Goal: Information Seeking & Learning: Understand process/instructions

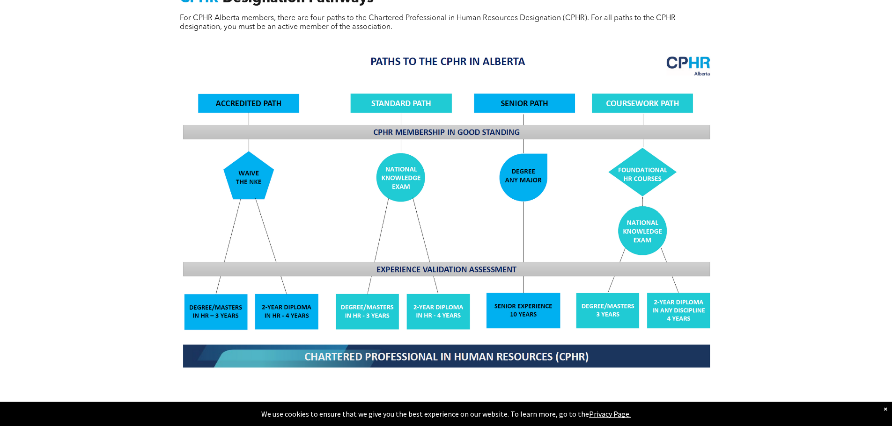
scroll to position [935, 0]
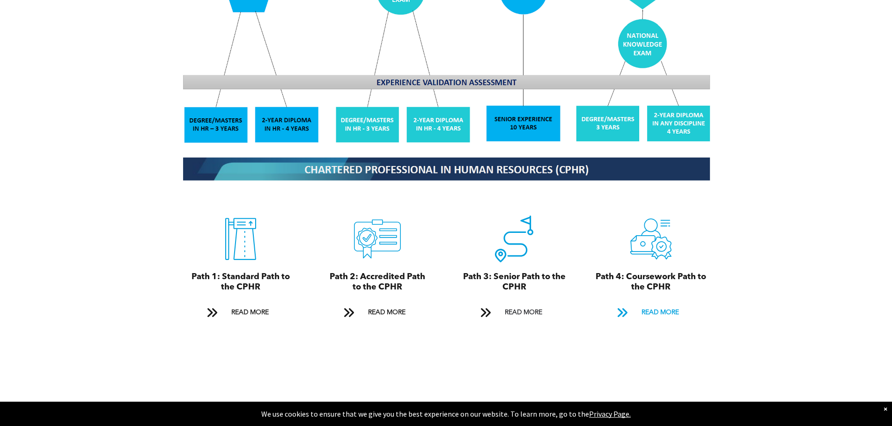
click at [660, 304] on span "READ MORE" at bounding box center [660, 312] width 44 height 17
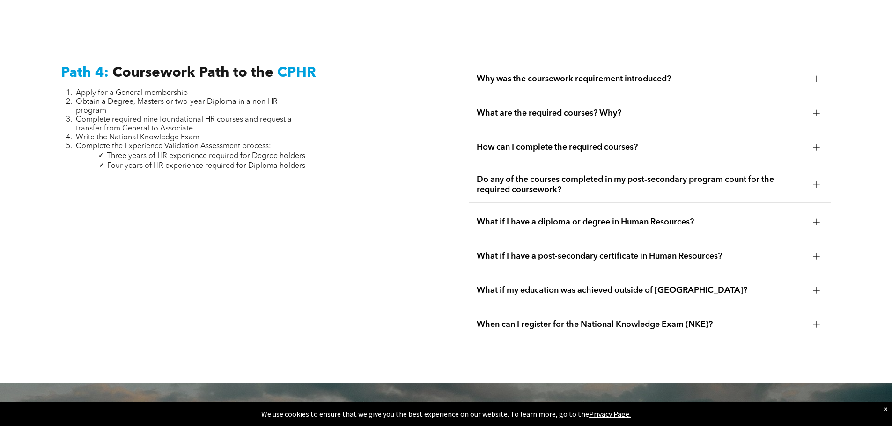
scroll to position [2686, 0]
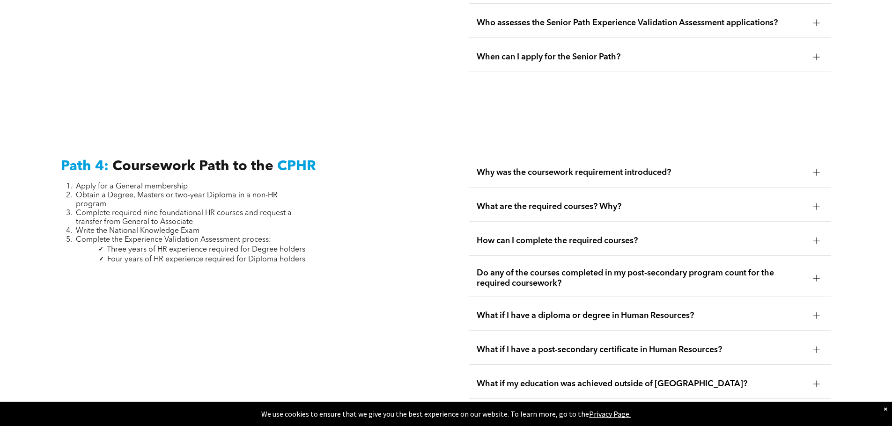
click at [655, 168] on span "Why was the coursework requirement introduced?" at bounding box center [640, 173] width 329 height 10
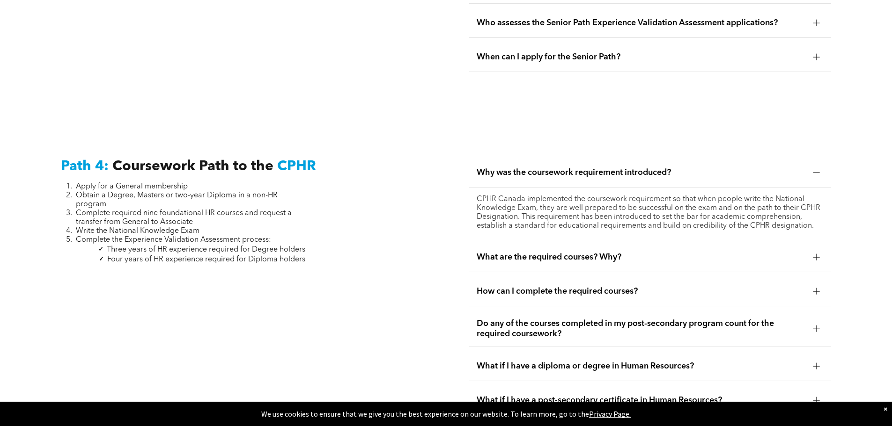
click at [649, 252] on span "What are the required courses? Why?" at bounding box center [640, 257] width 329 height 10
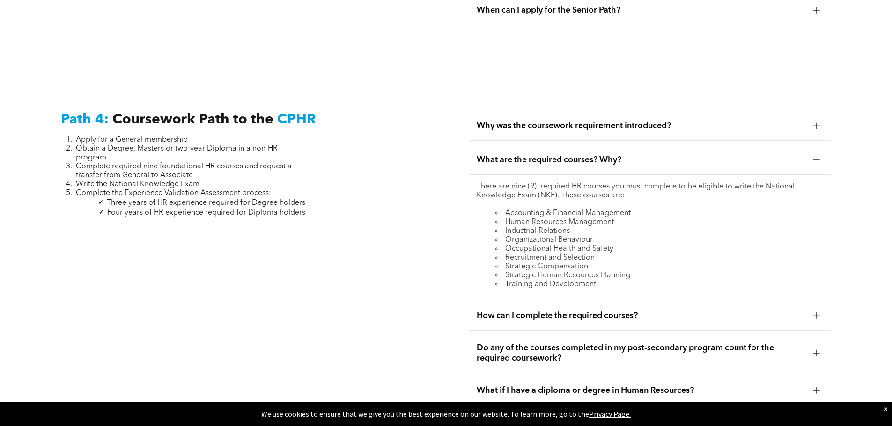
scroll to position [2873, 0]
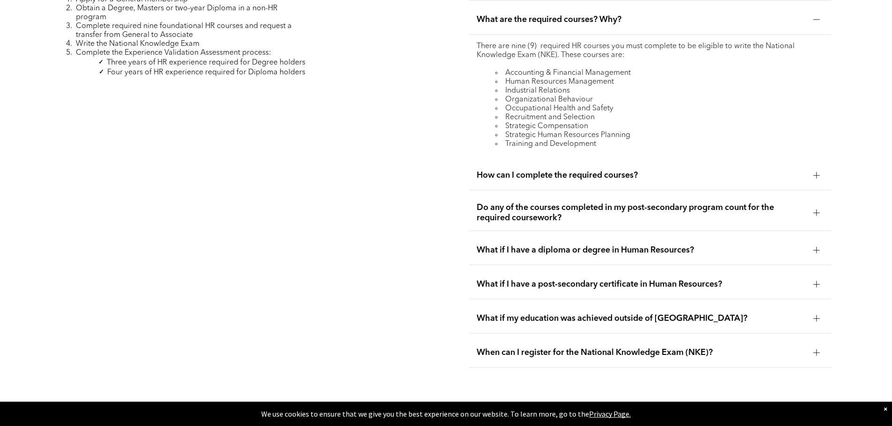
click at [595, 164] on div "How can I complete the required courses?" at bounding box center [650, 175] width 362 height 29
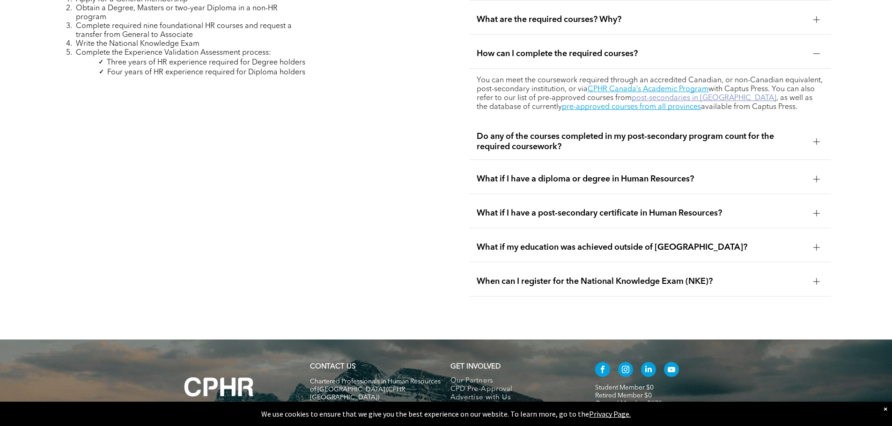
click at [710, 95] on link "post-secondaries in [GEOGRAPHIC_DATA]" at bounding box center [703, 98] width 145 height 7
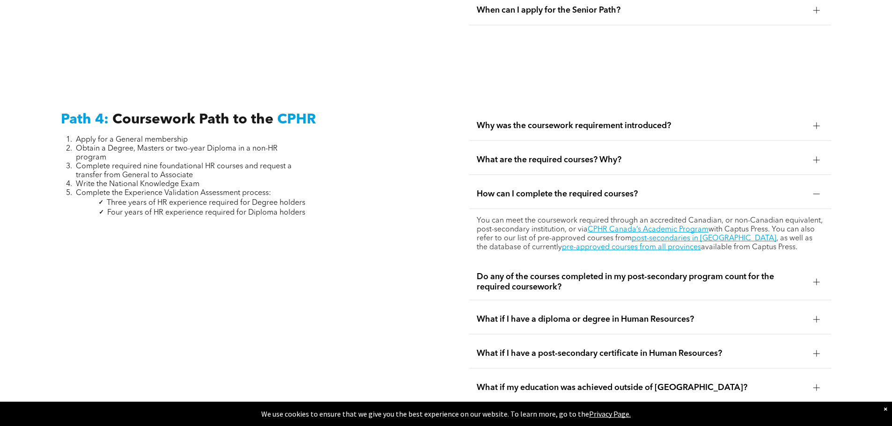
click at [592, 180] on div "How can I complete the required courses?" at bounding box center [650, 194] width 362 height 29
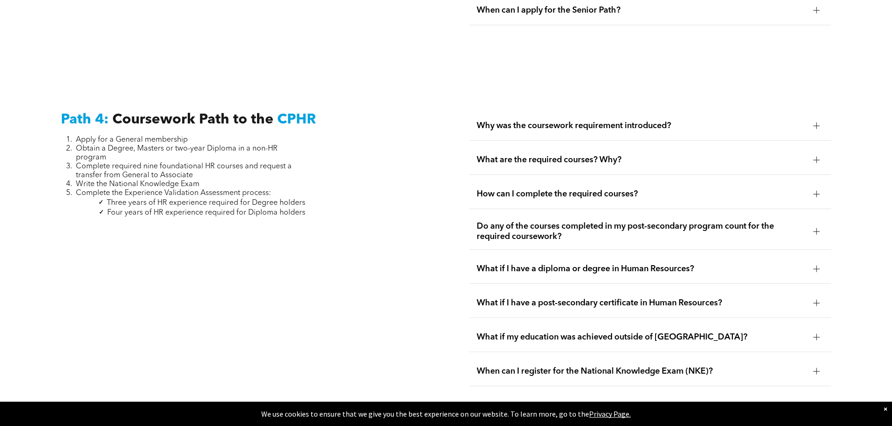
click at [599, 155] on span "What are the required courses? Why?" at bounding box center [640, 160] width 329 height 10
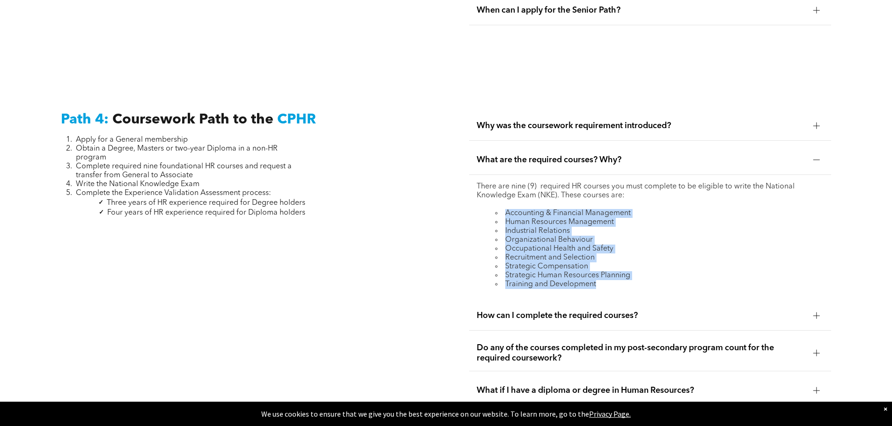
drag, startPoint x: 490, startPoint y: 190, endPoint x: 639, endPoint y: 266, distance: 166.8
click at [639, 266] on ul "Accounting & Financial Management Human Resources Management Industrial Relatio…" at bounding box center [649, 249] width 347 height 80
copy ul "Accounting & Financial Management Human Resources Management Industrial Relatio…"
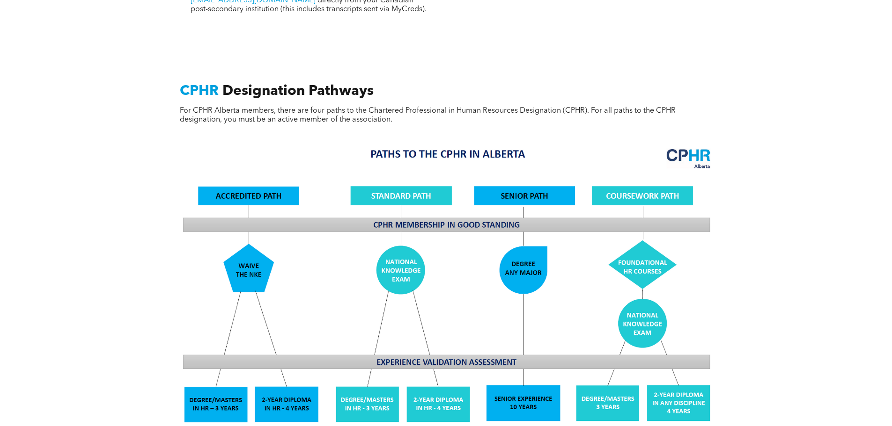
scroll to position [936, 0]
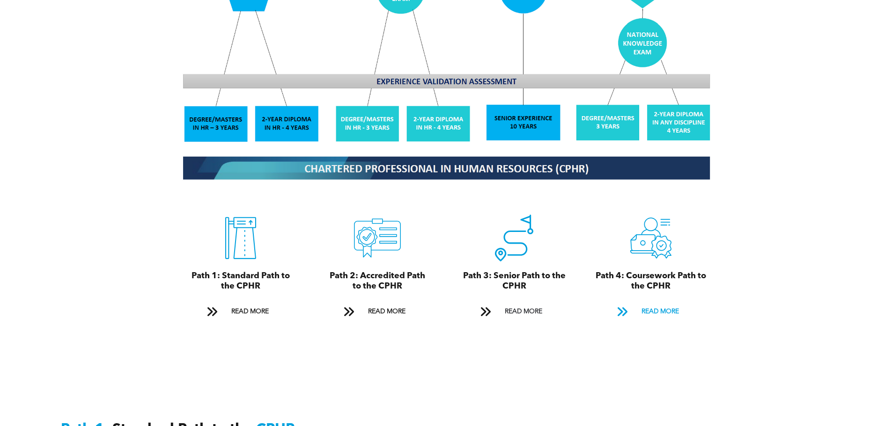
click at [659, 303] on span "READ MORE" at bounding box center [660, 311] width 44 height 17
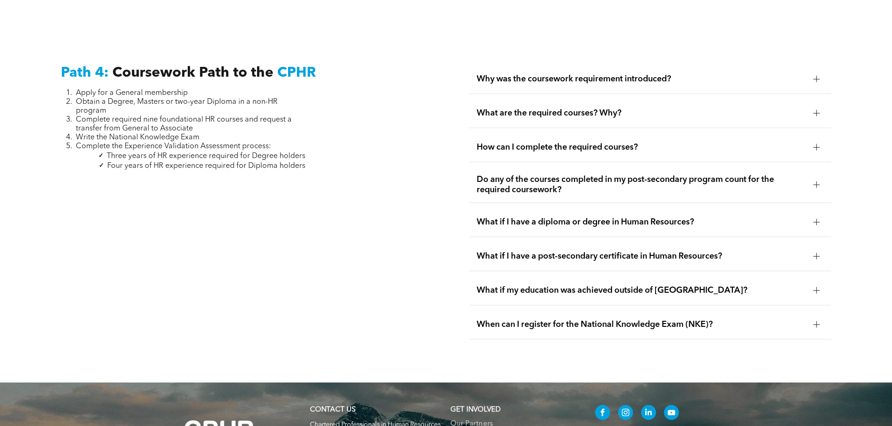
click at [586, 208] on div "What if I have a diploma or degree in Human Resources?" at bounding box center [650, 222] width 362 height 29
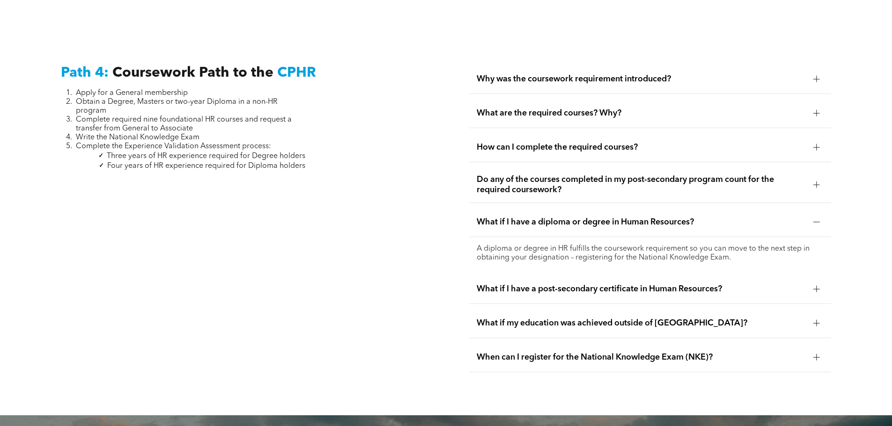
click at [707, 284] on span "What if I have a post-secondary certificate in Human Resources?" at bounding box center [640, 289] width 329 height 10
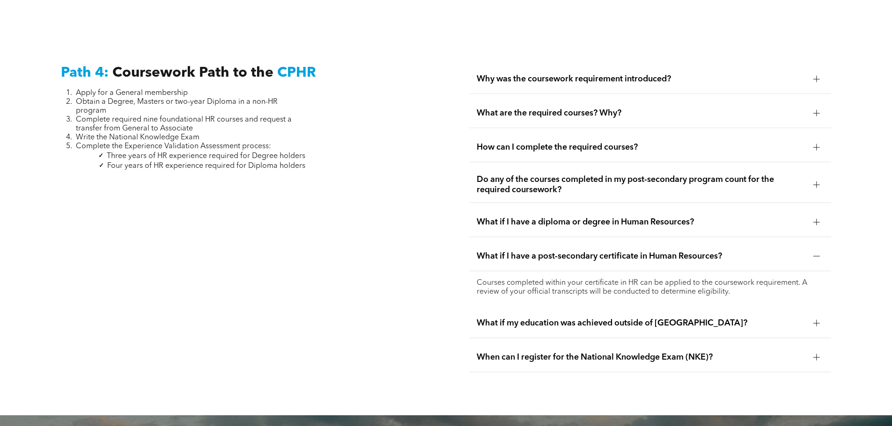
click at [674, 318] on span "What if my education was achieved outside of [GEOGRAPHIC_DATA]?" at bounding box center [640, 323] width 329 height 10
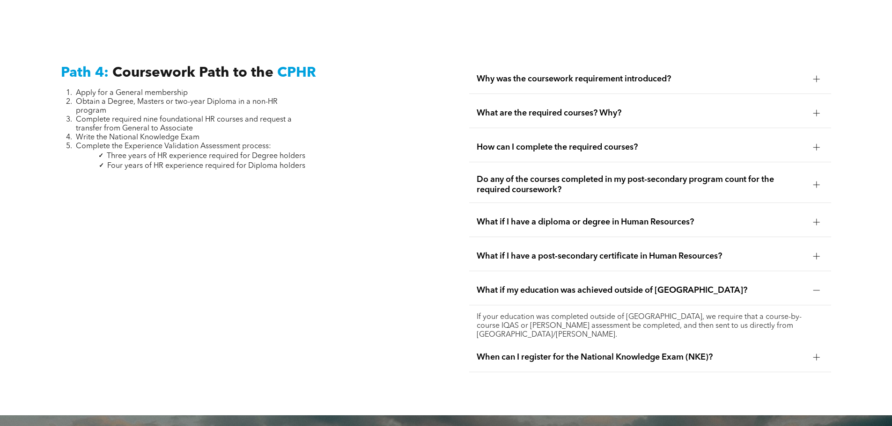
click at [671, 251] on span "What if I have a post-secondary certificate in Human Resources?" at bounding box center [640, 256] width 329 height 10
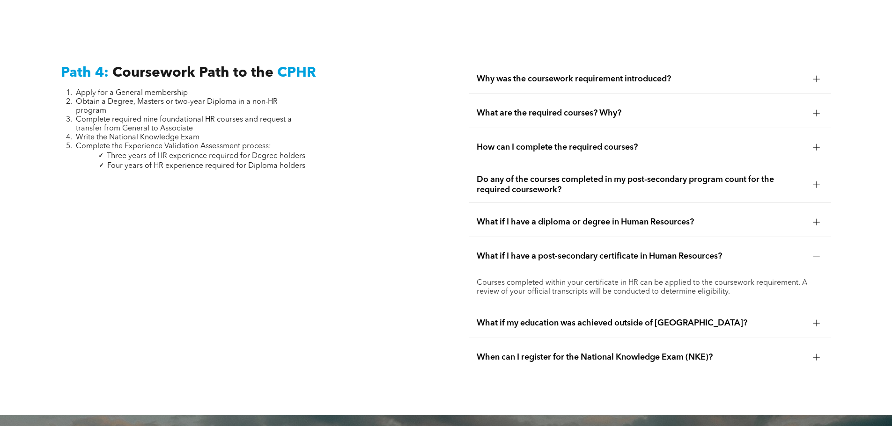
click at [675, 309] on div "What if my education was achieved outside of [GEOGRAPHIC_DATA]?" at bounding box center [650, 323] width 362 height 29
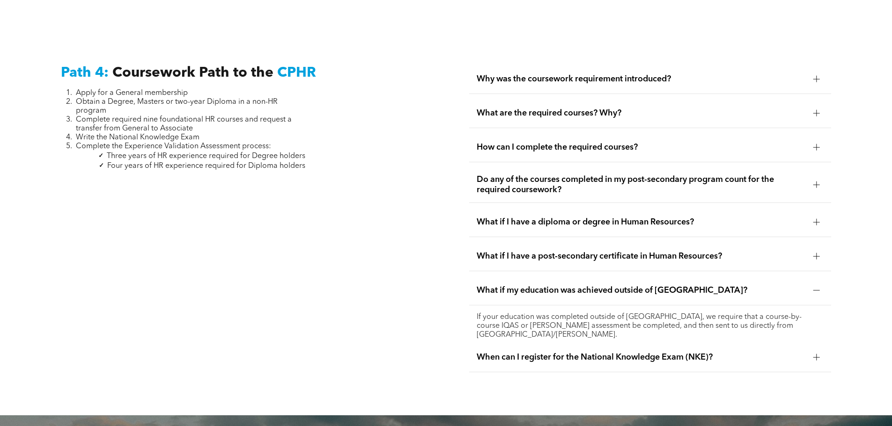
click at [711, 352] on span "When can I register for the National Knowledge Exam (NKE)?" at bounding box center [640, 357] width 329 height 10
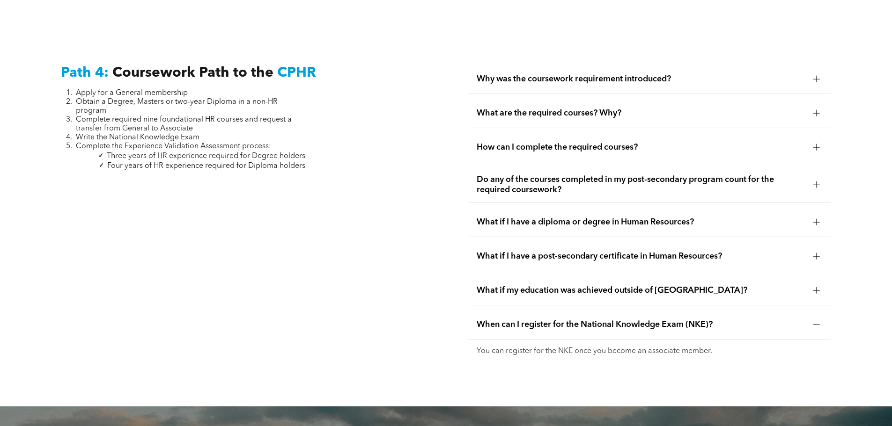
click at [568, 136] on div "How can I complete the required courses?" at bounding box center [650, 147] width 362 height 29
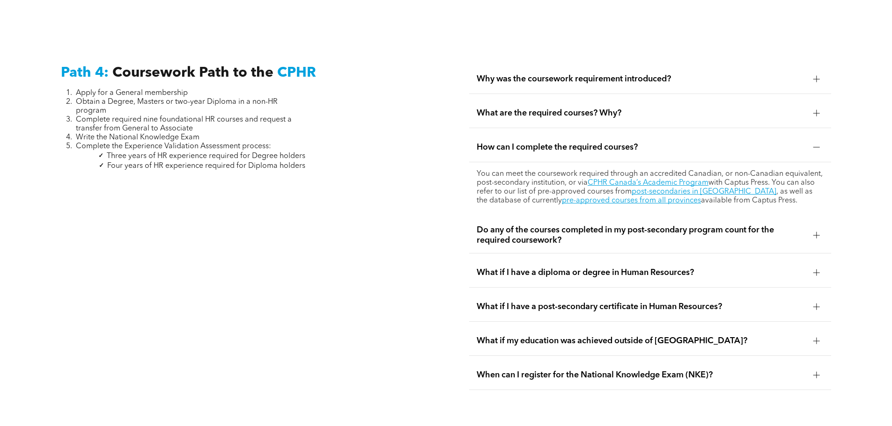
click at [663, 225] on span "Do any of the courses completed in my post-secondary program count for the requ…" at bounding box center [640, 235] width 329 height 21
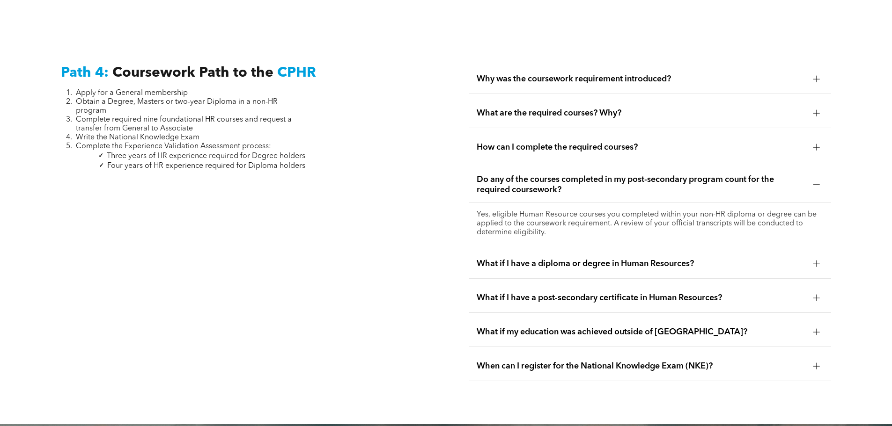
click at [626, 259] on span "What if I have a diploma or degree in Human Resources?" at bounding box center [640, 264] width 329 height 10
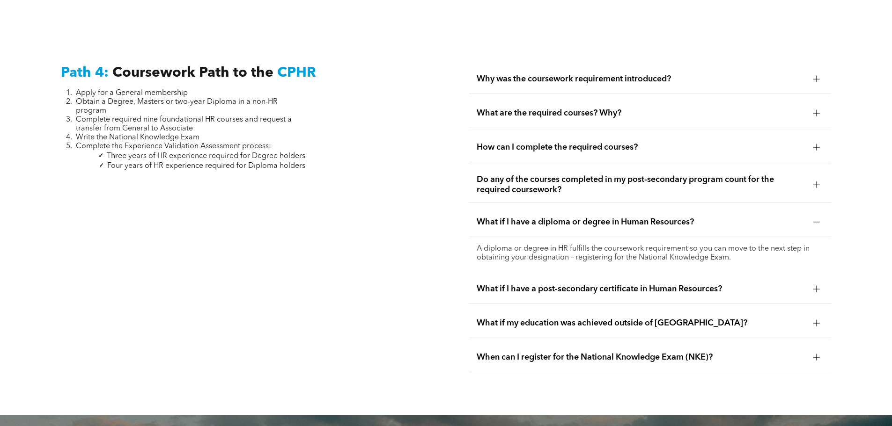
click at [623, 175] on span "Do any of the courses completed in my post-secondary program count for the requ…" at bounding box center [640, 185] width 329 height 21
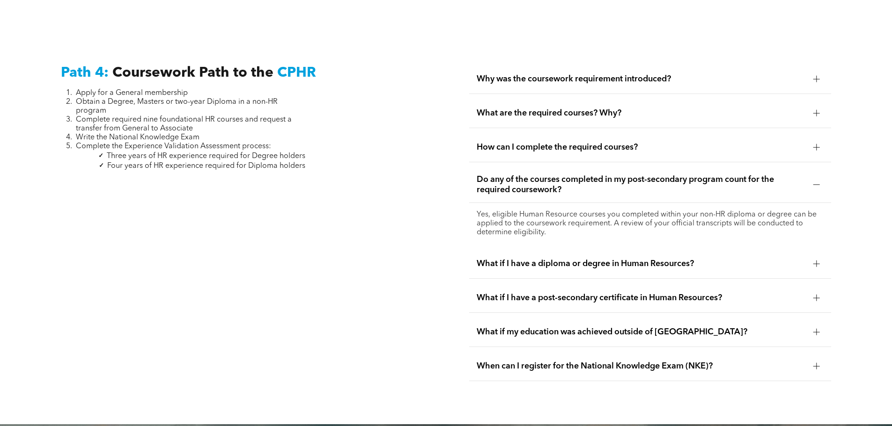
click at [661, 259] on span "What if I have a diploma or degree in Human Resources?" at bounding box center [640, 264] width 329 height 10
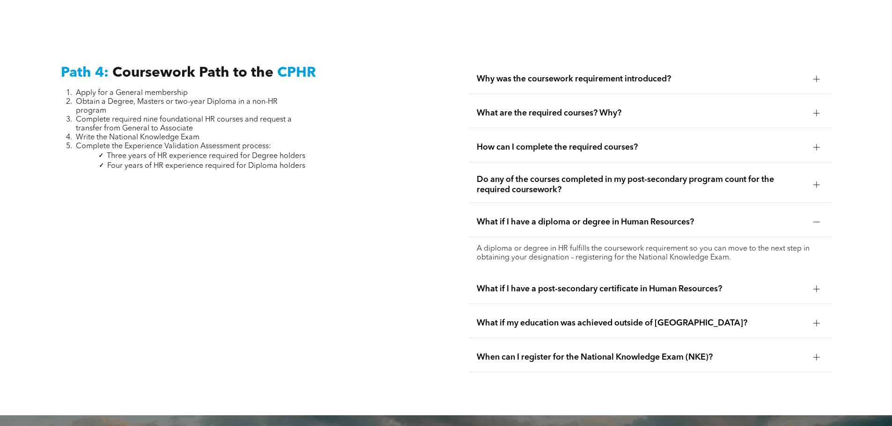
click at [644, 284] on span "What if I have a post-secondary certificate in Human Resources?" at bounding box center [640, 289] width 329 height 10
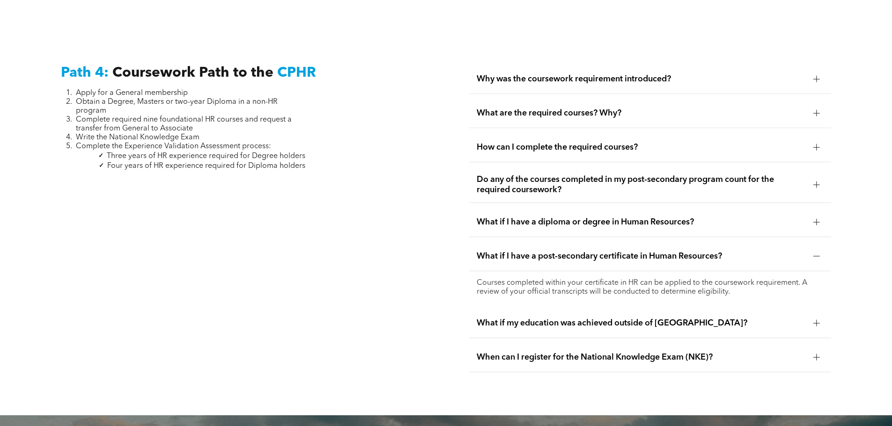
click at [576, 108] on span "What are the required courses? Why?" at bounding box center [640, 113] width 329 height 10
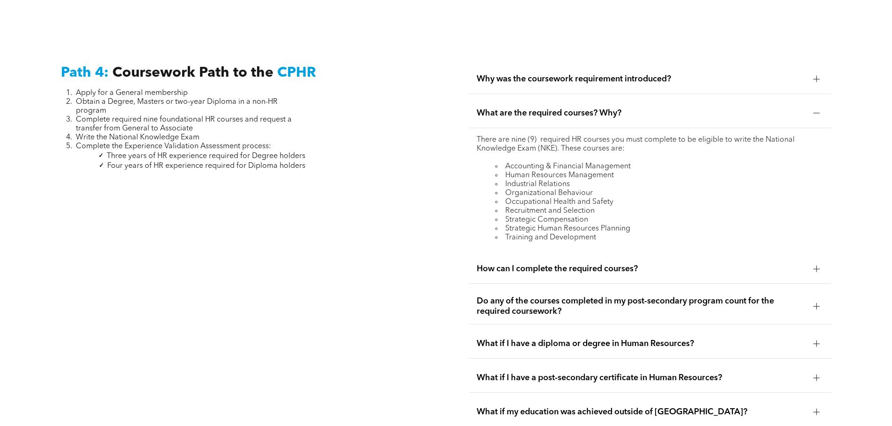
click at [596, 255] on div "How can I complete the required courses?" at bounding box center [650, 269] width 362 height 29
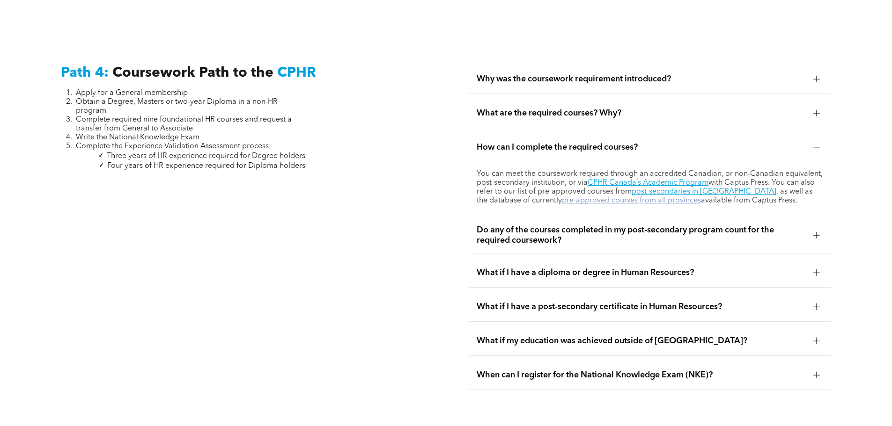
click at [620, 197] on link "pre-approved courses from all provinces" at bounding box center [631, 200] width 139 height 7
click at [670, 188] on link "post-secondaries in [GEOGRAPHIC_DATA]" at bounding box center [703, 191] width 145 height 7
